Goal: Task Accomplishment & Management: Manage account settings

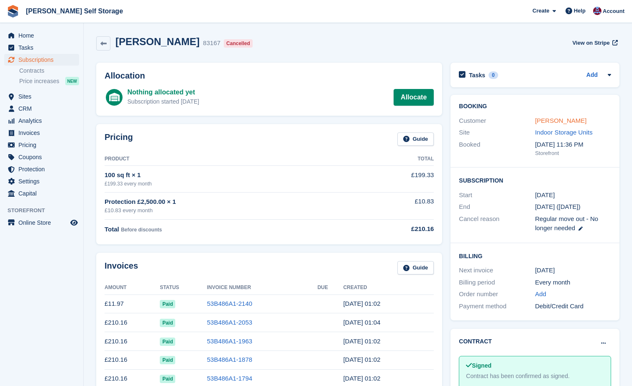
click at [537, 121] on link "[PERSON_NAME]" at bounding box center [560, 120] width 51 height 7
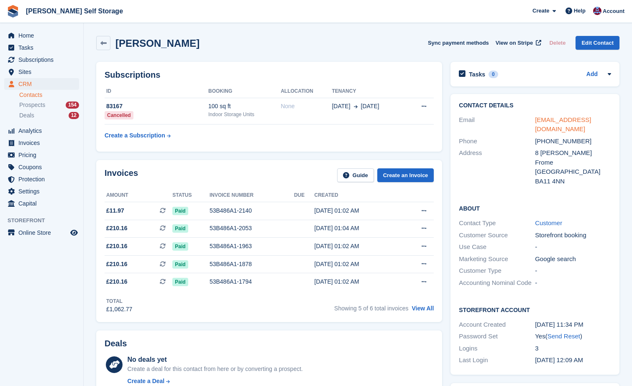
click at [546, 118] on link "[EMAIL_ADDRESS][DOMAIN_NAME]" at bounding box center [563, 124] width 56 height 17
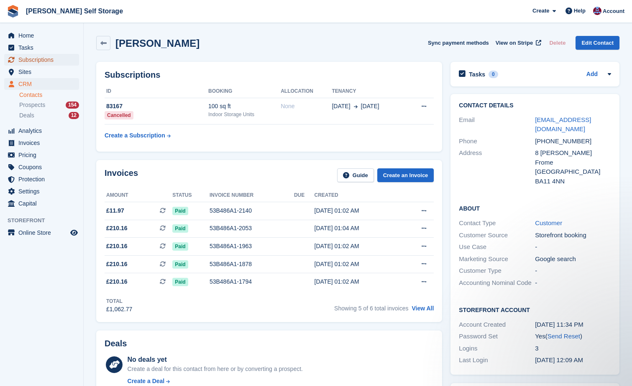
click at [19, 60] on span "Subscriptions" at bounding box center [43, 60] width 50 height 12
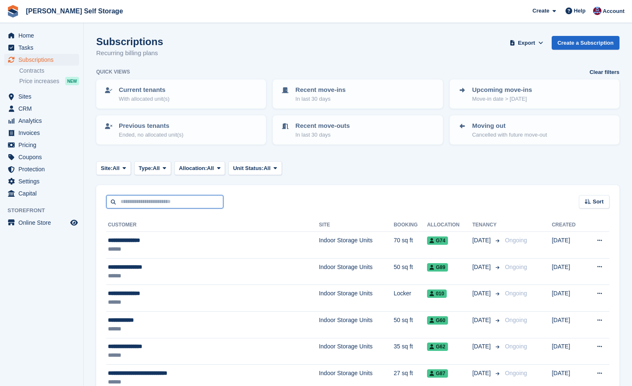
drag, startPoint x: 135, startPoint y: 203, endPoint x: 144, endPoint y: 201, distance: 9.0
click at [135, 203] on input "text" at bounding box center [164, 202] width 117 height 14
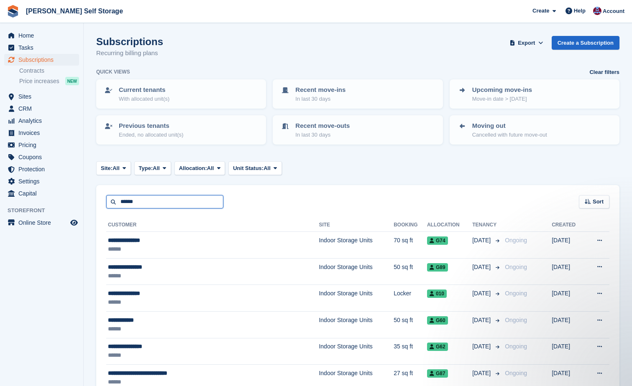
type input "******"
